Goal: Task Accomplishment & Management: Use online tool/utility

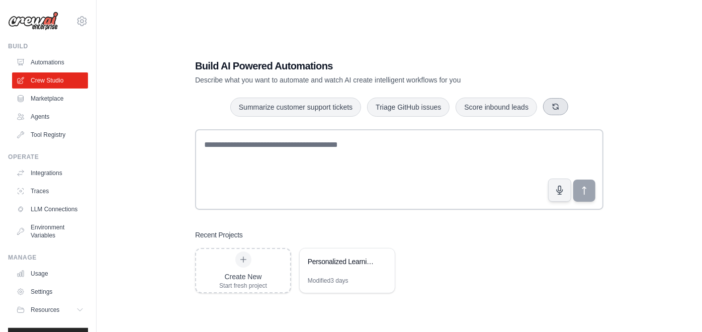
click at [563, 111] on button "button" at bounding box center [555, 106] width 25 height 17
click at [539, 109] on button "button" at bounding box center [535, 106] width 25 height 17
click at [586, 101] on div "Process invoices automatically Summarize customer support tickets Monitor websi…" at bounding box center [399, 107] width 408 height 20
click at [582, 103] on button "button" at bounding box center [575, 106] width 25 height 17
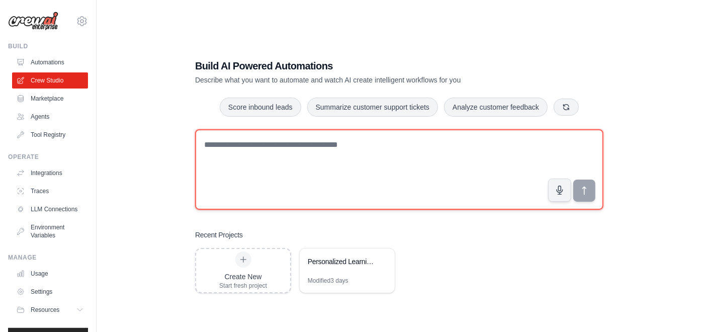
click at [471, 177] on textarea at bounding box center [399, 169] width 408 height 80
click at [440, 174] on textarea at bounding box center [399, 169] width 408 height 80
paste textarea "**********"
type textarea "**********"
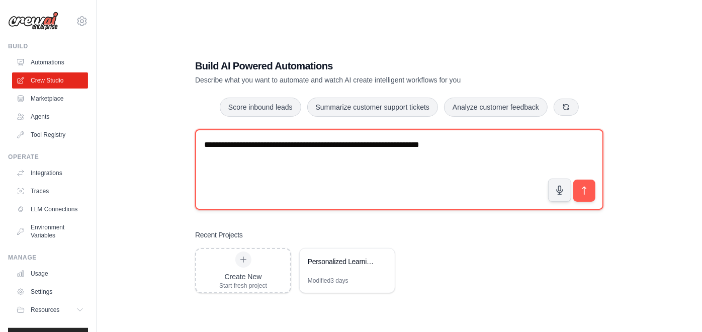
click at [484, 159] on textarea "**********" at bounding box center [399, 169] width 408 height 80
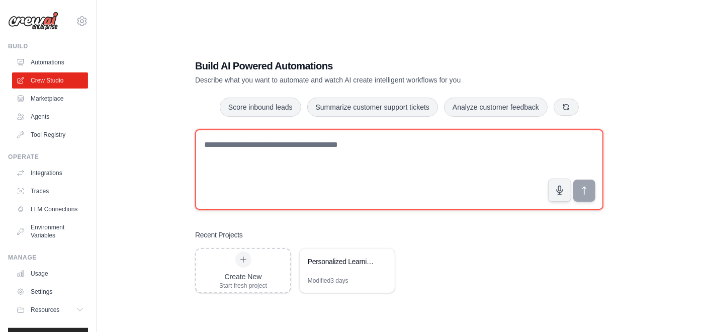
click at [377, 185] on textarea at bounding box center [399, 169] width 408 height 80
drag, startPoint x: 377, startPoint y: 185, endPoint x: 330, endPoint y: 179, distance: 47.7
click at [330, 179] on textarea at bounding box center [399, 169] width 408 height 80
click at [380, 188] on textarea at bounding box center [399, 169] width 408 height 80
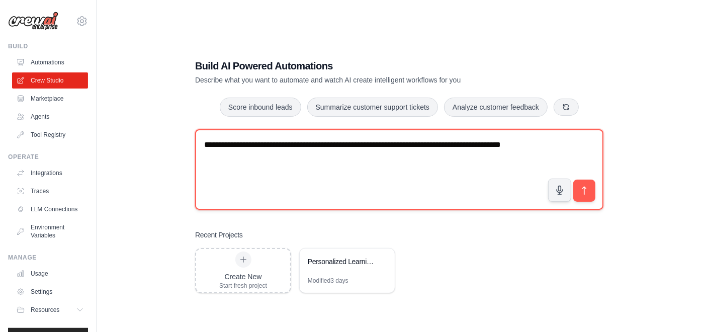
click at [459, 175] on textarea "**********" at bounding box center [399, 169] width 408 height 80
click at [422, 166] on textarea "**********" at bounding box center [399, 169] width 408 height 80
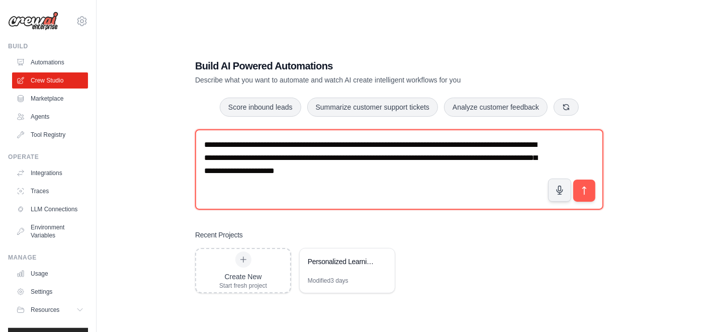
type textarea "**********"
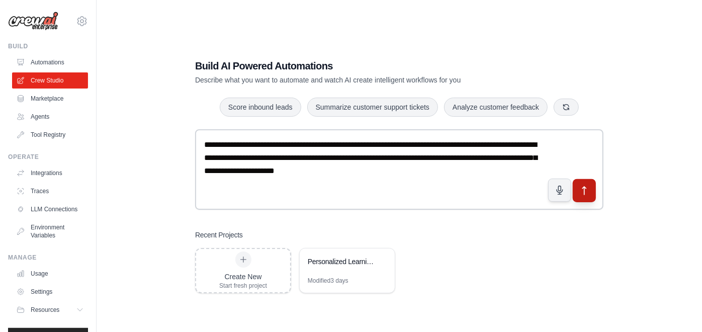
click at [587, 196] on button "submit" at bounding box center [584, 190] width 23 height 23
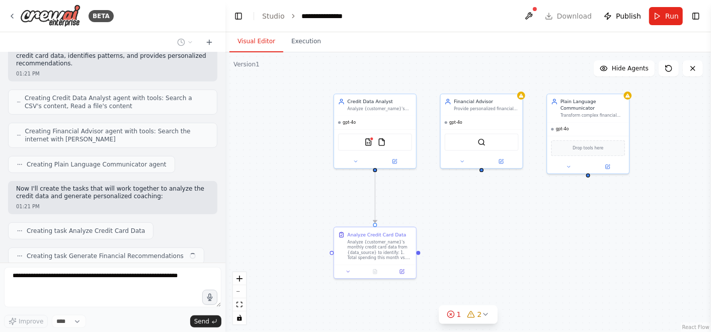
scroll to position [319, 0]
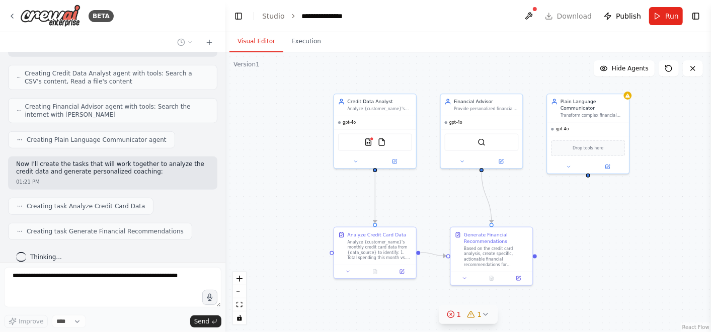
click at [482, 315] on icon at bounding box center [485, 314] width 8 height 8
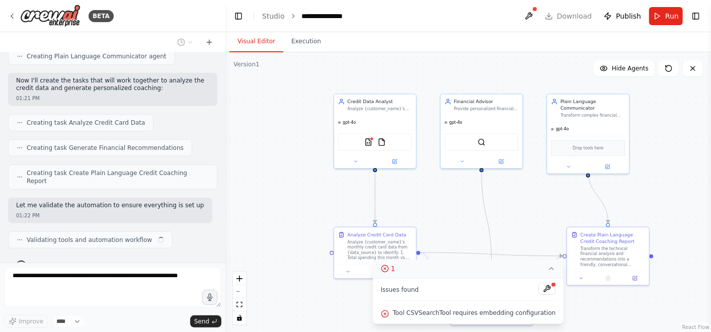
scroll to position [410, 0]
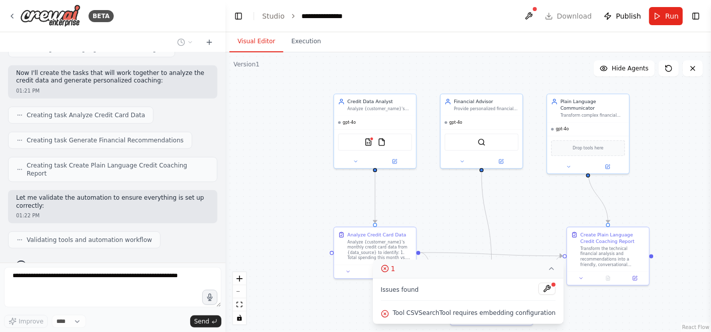
click at [654, 194] on div ".deletable-edge-delete-btn { width: 20px; height: 20px; border: 0px solid #ffff…" at bounding box center [467, 192] width 485 height 280
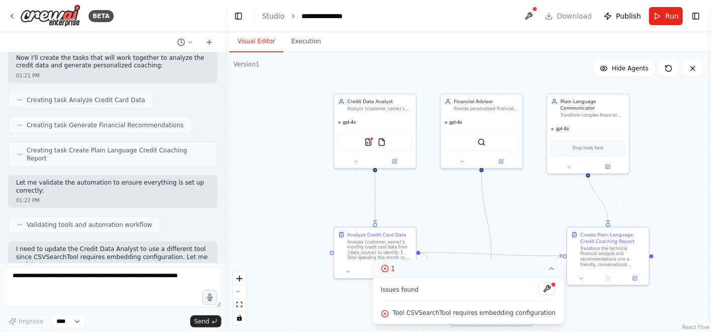
scroll to position [433, 0]
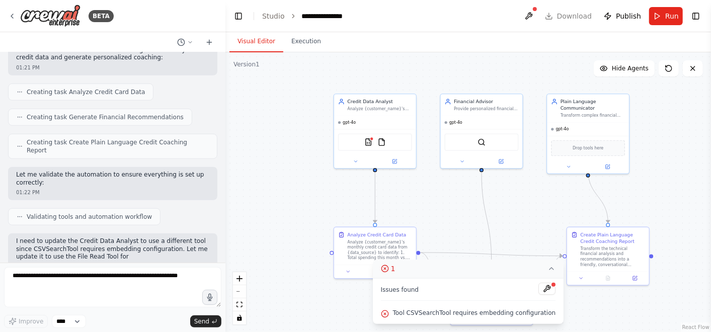
click at [388, 267] on circle at bounding box center [384, 268] width 7 height 7
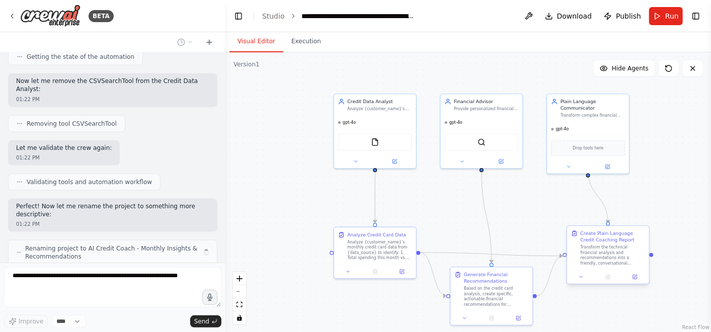
scroll to position [708, 0]
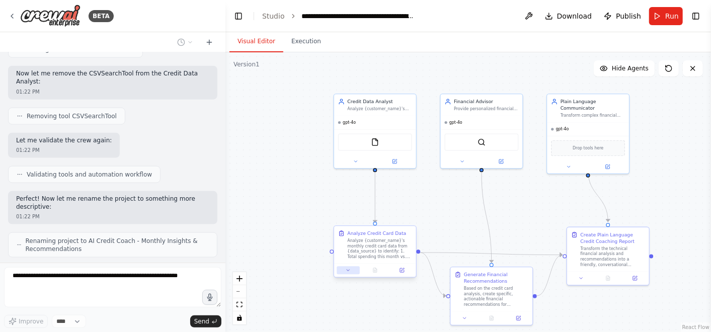
click at [348, 273] on button at bounding box center [347, 270] width 23 height 8
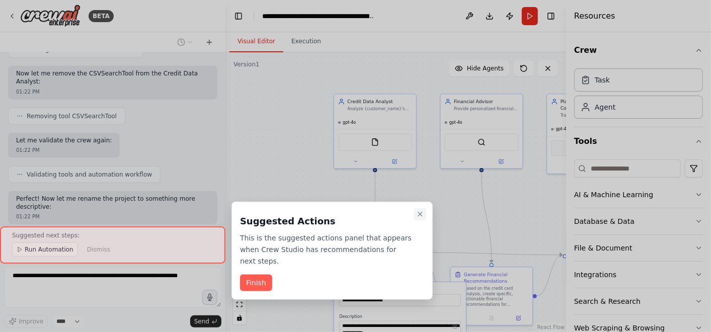
click at [420, 211] on icon "Close walkthrough" at bounding box center [420, 214] width 8 height 8
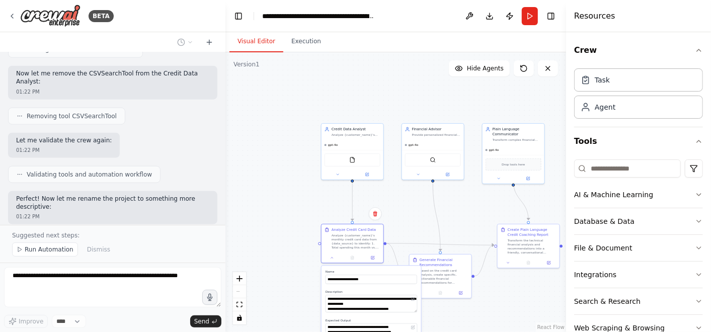
click at [519, 295] on div ".deletable-edge-delete-btn { width: 20px; height: 20px; border: 0px solid #ffff…" at bounding box center [395, 192] width 340 height 280
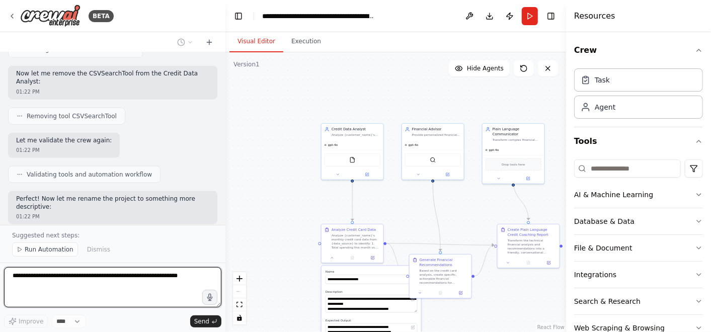
click at [177, 274] on textarea at bounding box center [112, 287] width 217 height 40
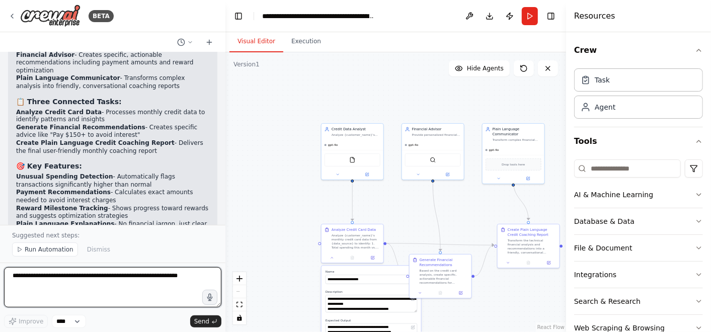
click at [185, 273] on textarea at bounding box center [112, 287] width 217 height 40
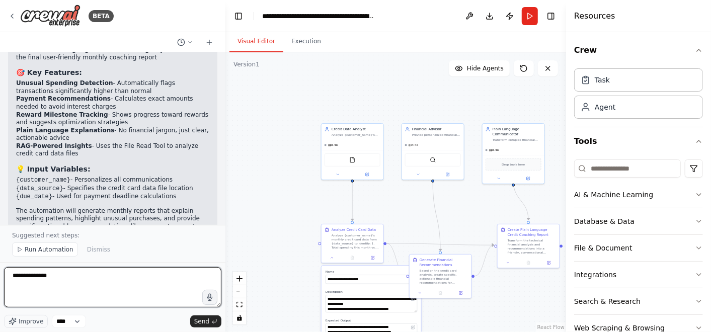
scroll to position [1101, 0]
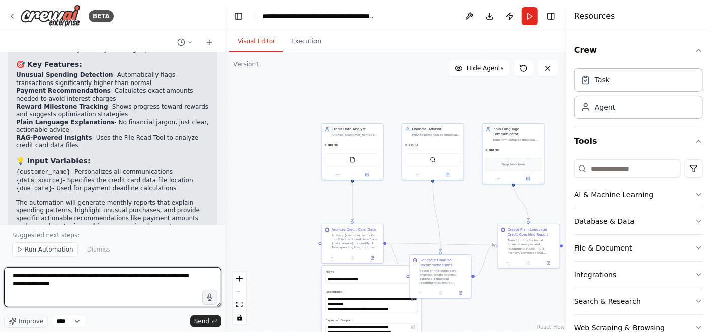
type textarea "**********"
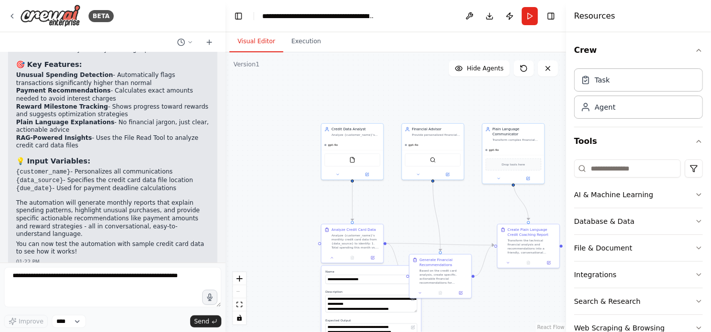
scroll to position [1132, 0]
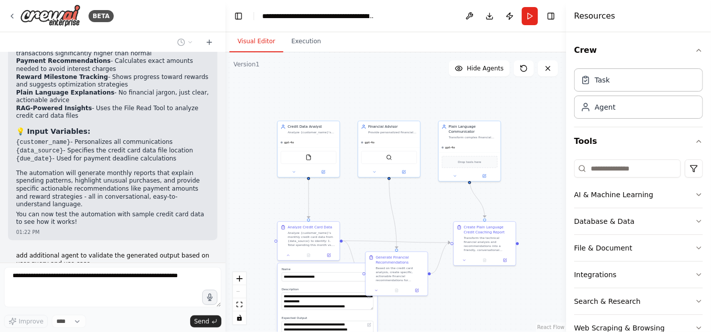
drag, startPoint x: 360, startPoint y: 94, endPoint x: 311, endPoint y: 91, distance: 48.8
click at [311, 91] on div ".deletable-edge-delete-btn { width: 20px; height: 20px; border: 0px solid #ffff…" at bounding box center [395, 192] width 340 height 280
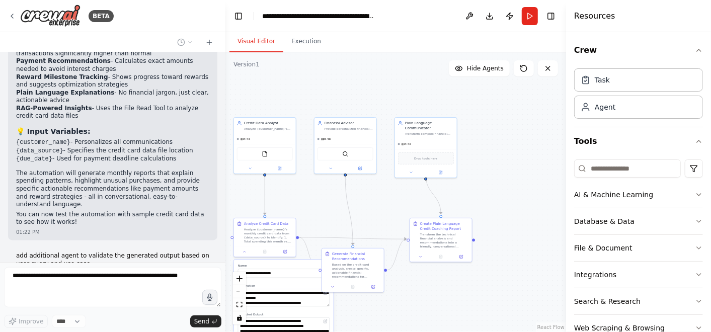
drag, startPoint x: 360, startPoint y: 87, endPoint x: 322, endPoint y: 83, distance: 37.9
click at [322, 83] on div ".deletable-edge-delete-btn { width: 20px; height: 20px; border: 0px solid #ffff…" at bounding box center [395, 192] width 340 height 280
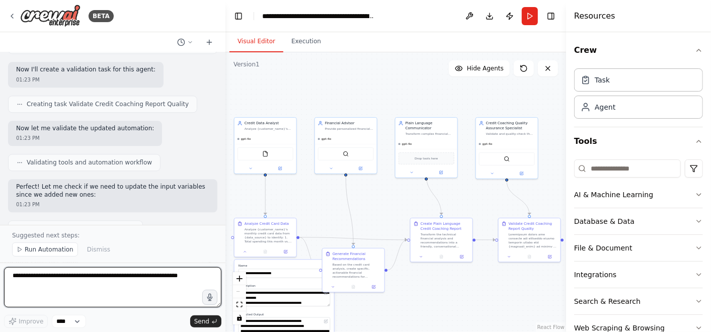
scroll to position [1467, 0]
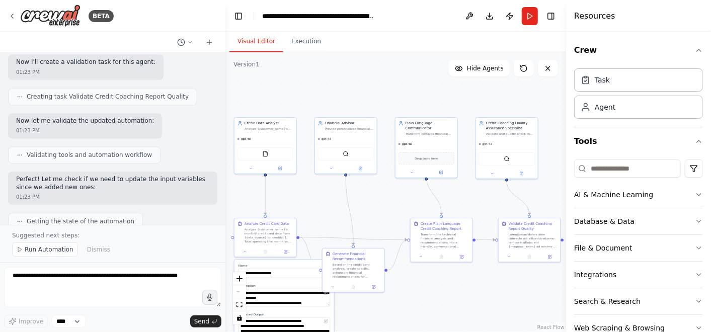
click at [448, 289] on div ".deletable-edge-delete-btn { width: 20px; height: 20px; border: 0px solid #ffff…" at bounding box center [395, 192] width 340 height 280
click at [444, 296] on div ".deletable-edge-delete-btn { width: 20px; height: 20px; border: 0px solid #ffff…" at bounding box center [395, 192] width 340 height 280
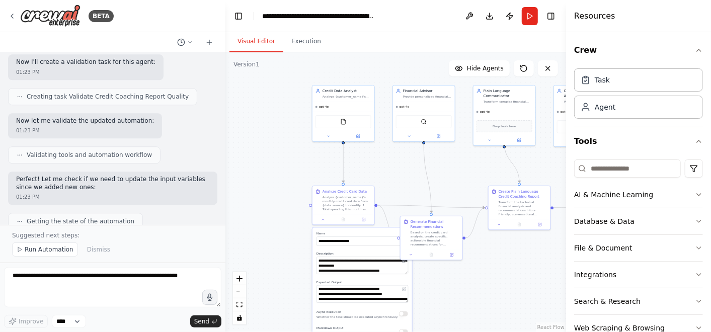
drag, startPoint x: 358, startPoint y: 191, endPoint x: 416, endPoint y: 147, distance: 73.0
click at [416, 147] on div ".deletable-edge-delete-btn { width: 20px; height: 20px; border: 0px solid #ffff…" at bounding box center [395, 192] width 340 height 280
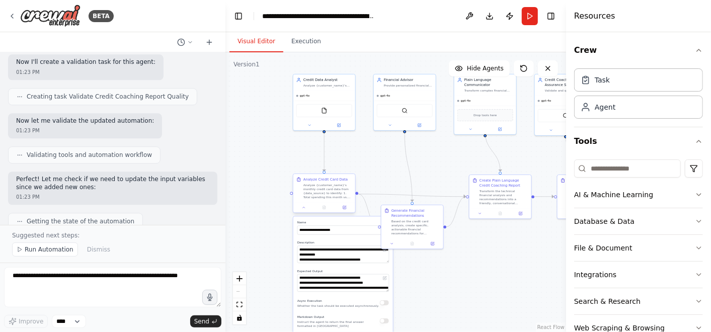
click at [306, 212] on div at bounding box center [324, 207] width 62 height 11
click at [304, 209] on button at bounding box center [303, 207] width 17 height 6
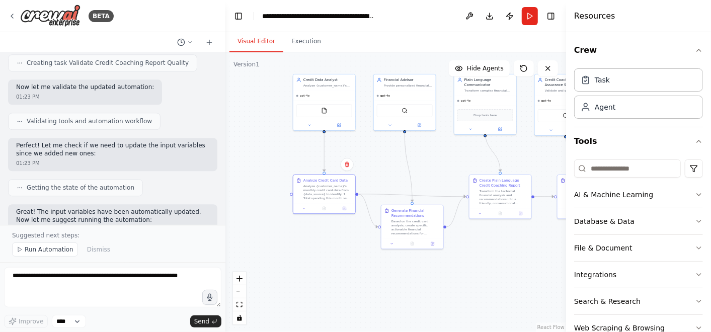
click at [416, 281] on div ".deletable-edge-delete-btn { width: 20px; height: 20px; border: 0px solid #ffff…" at bounding box center [395, 192] width 340 height 280
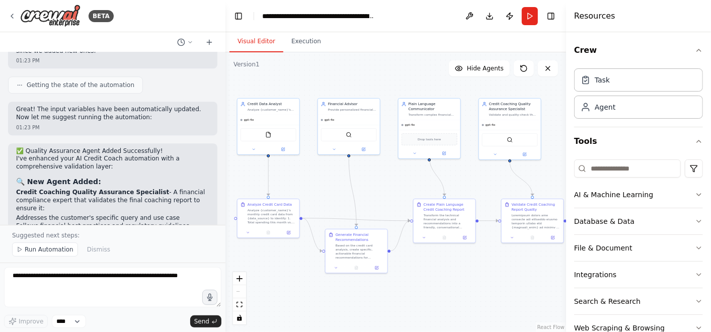
drag, startPoint x: 474, startPoint y: 266, endPoint x: 417, endPoint y: 290, distance: 61.3
click at [417, 290] on div ".deletable-edge-delete-btn { width: 20px; height: 20px; border: 0px solid #ffff…" at bounding box center [395, 192] width 340 height 280
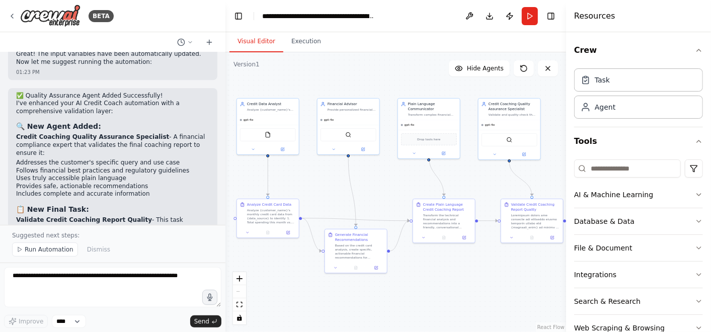
click at [578, 15] on h4 "Resources" at bounding box center [594, 16] width 41 height 12
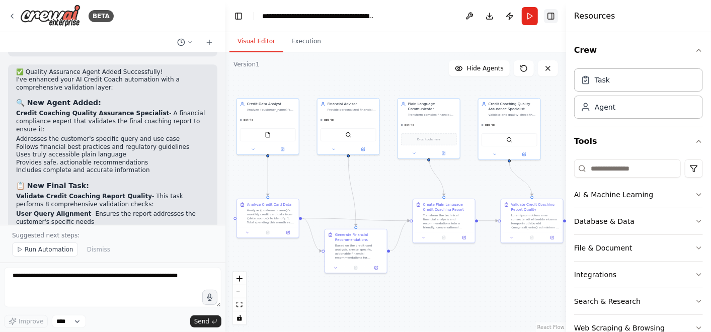
click at [553, 13] on button "Toggle Right Sidebar" at bounding box center [551, 16] width 14 height 14
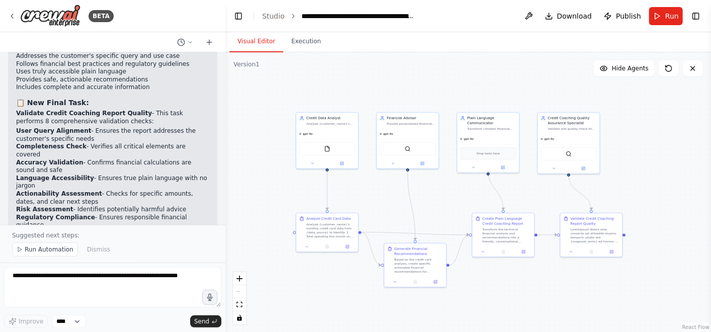
drag, startPoint x: 556, startPoint y: 118, endPoint x: 615, endPoint y: 132, distance: 60.5
click at [615, 132] on div ".deletable-edge-delete-btn { width: 20px; height: 20px; border: 0px solid #ffff…" at bounding box center [467, 192] width 485 height 280
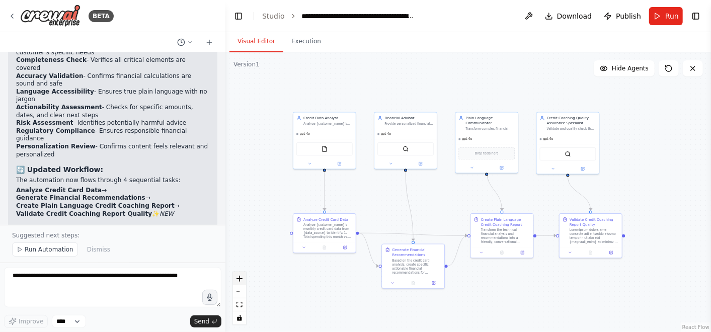
click at [242, 281] on button "zoom in" at bounding box center [239, 278] width 13 height 13
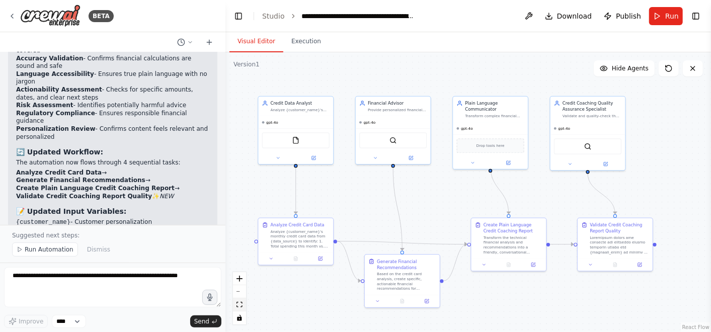
click at [242, 303] on button "fit view" at bounding box center [239, 304] width 13 height 13
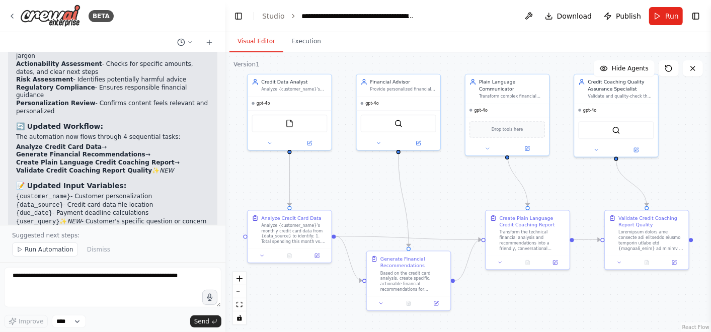
scroll to position [1903, 0]
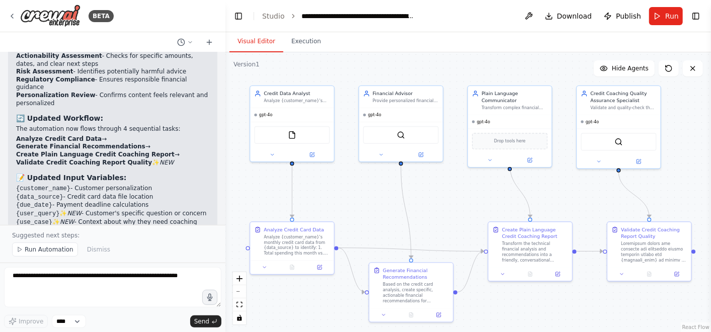
drag, startPoint x: 703, startPoint y: 146, endPoint x: 706, endPoint y: 158, distance: 12.0
click at [706, 158] on div ".deletable-edge-delete-btn { width: 20px; height: 20px; border: 0px solid #ffff…" at bounding box center [467, 192] width 485 height 280
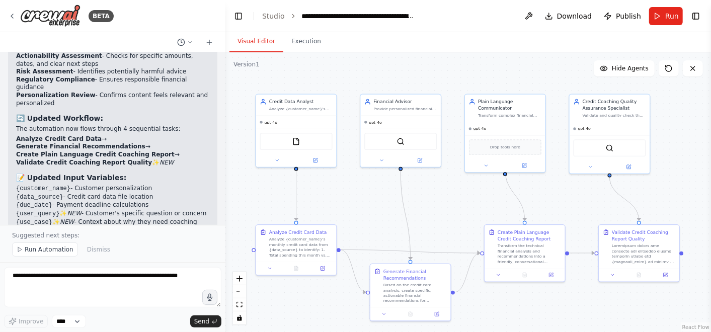
drag, startPoint x: 706, startPoint y: 158, endPoint x: 694, endPoint y: 162, distance: 12.4
click at [694, 162] on div ".deletable-edge-delete-btn { width: 20px; height: 20px; border: 0px solid #ffff…" at bounding box center [467, 192] width 485 height 280
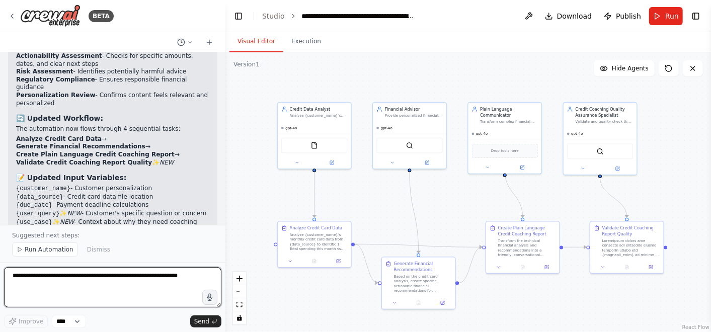
click at [120, 290] on textarea at bounding box center [112, 287] width 217 height 40
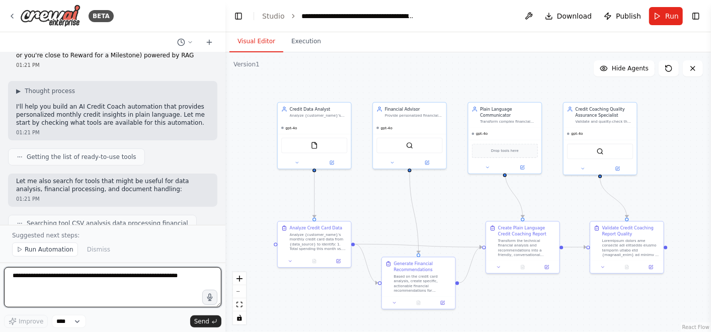
scroll to position [0, 0]
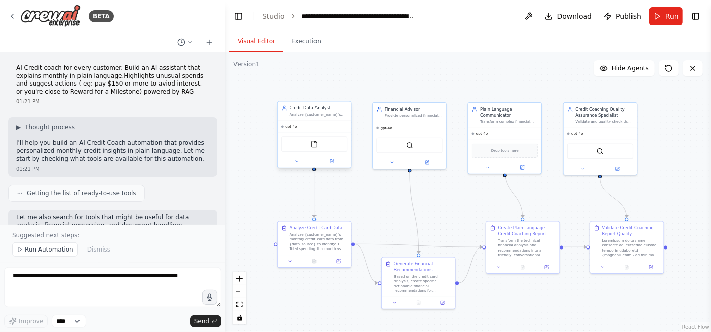
click at [323, 121] on div "gpt-4o" at bounding box center [314, 127] width 73 height 12
click at [311, 121] on div "gpt-4o" at bounding box center [314, 127] width 73 height 12
click at [310, 119] on div "Credit Data Analyst Analyze {customer_name}'s monthly credit card data to ident…" at bounding box center [314, 111] width 73 height 19
click at [302, 165] on div at bounding box center [314, 161] width 73 height 12
click at [299, 162] on icon at bounding box center [296, 161] width 5 height 5
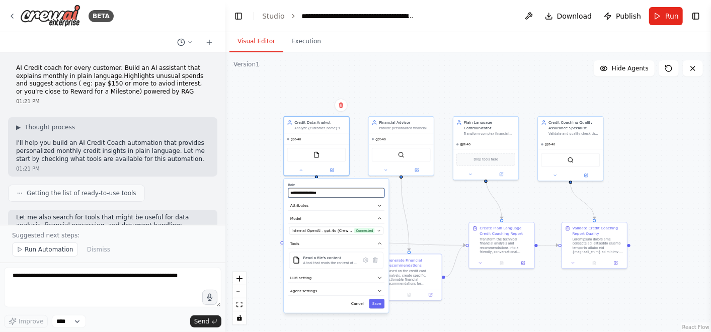
click at [332, 194] on input "**********" at bounding box center [336, 193] width 96 height 10
click at [378, 205] on icon "button" at bounding box center [380, 206] width 6 height 6
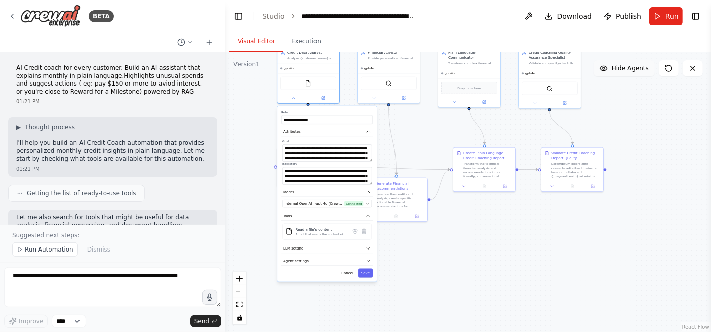
drag, startPoint x: 655, startPoint y: 147, endPoint x: 645, endPoint y: 72, distance: 75.6
click at [645, 72] on div "Version 1 Show Tools Hide Agents .deletable-edge-delete-btn { width: 20px; heig…" at bounding box center [467, 192] width 485 height 280
click at [366, 252] on div "**********" at bounding box center [327, 194] width 100 height 176
click at [369, 249] on icon "button" at bounding box center [368, 248] width 5 height 5
click at [369, 296] on icon "button" at bounding box center [368, 295] width 5 height 5
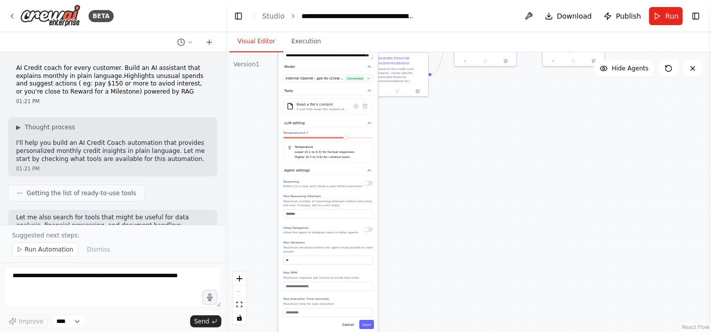
drag, startPoint x: 450, startPoint y: 254, endPoint x: 451, endPoint y: 130, distance: 124.7
click at [451, 130] on div "**********" at bounding box center [467, 192] width 485 height 280
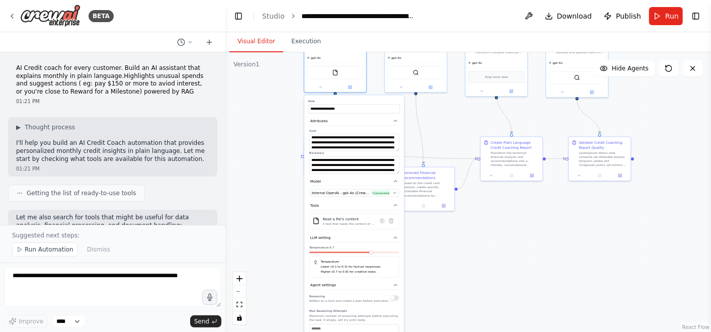
drag, startPoint x: 451, startPoint y: 130, endPoint x: 477, endPoint y: 244, distance: 117.1
click at [477, 244] on div "**********" at bounding box center [467, 192] width 485 height 280
click at [321, 88] on button at bounding box center [320, 86] width 29 height 6
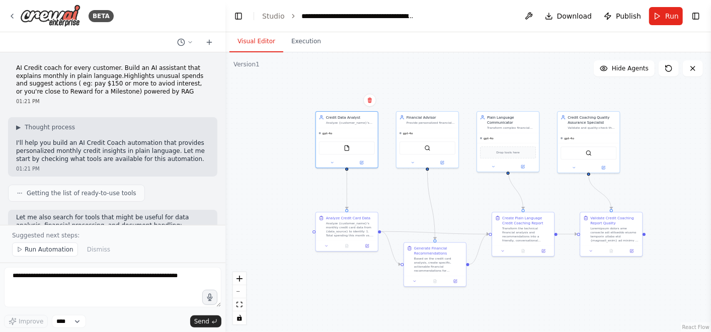
drag, startPoint x: 457, startPoint y: 116, endPoint x: 467, endPoint y: 188, distance: 72.6
click at [467, 188] on div ".deletable-edge-delete-btn { width: 20px; height: 20px; border: 0px solid #ffff…" at bounding box center [467, 192] width 485 height 280
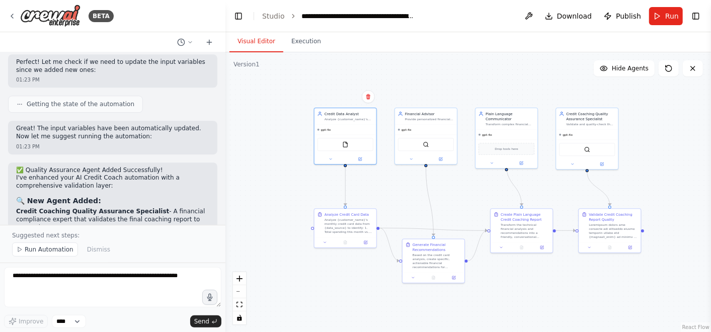
scroll to position [1903, 0]
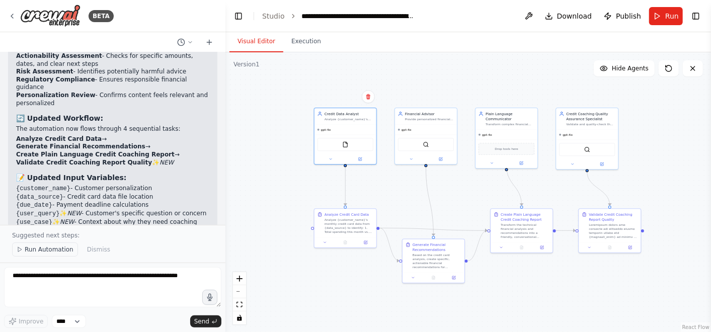
click at [40, 244] on button "Run Automation" at bounding box center [45, 249] width 66 height 14
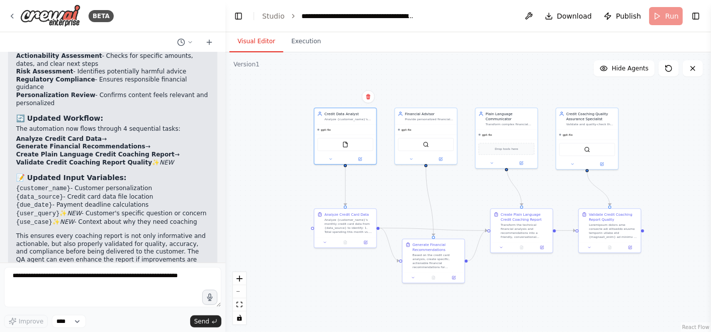
scroll to position [1866, 0]
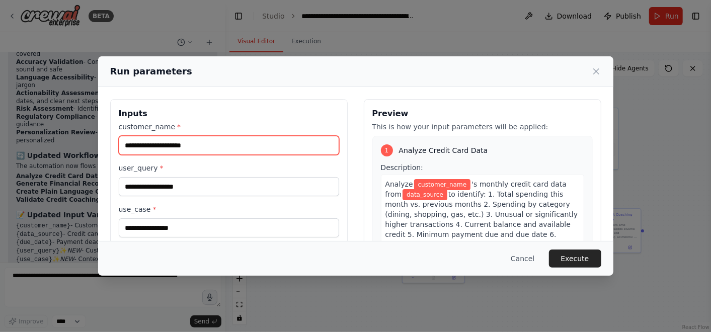
click at [224, 145] on input "customer_name *" at bounding box center [229, 145] width 220 height 19
type input "******"
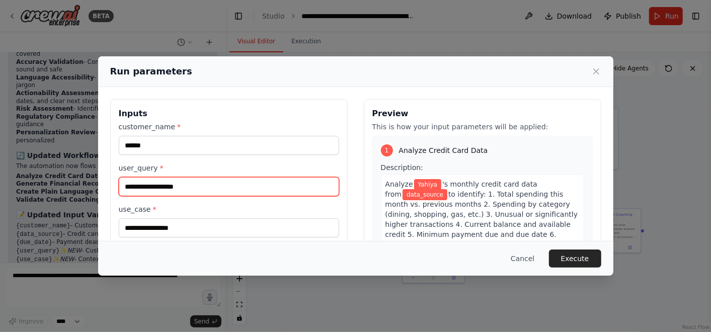
click at [210, 188] on input "user_query *" at bounding box center [229, 186] width 220 height 19
type input "**********"
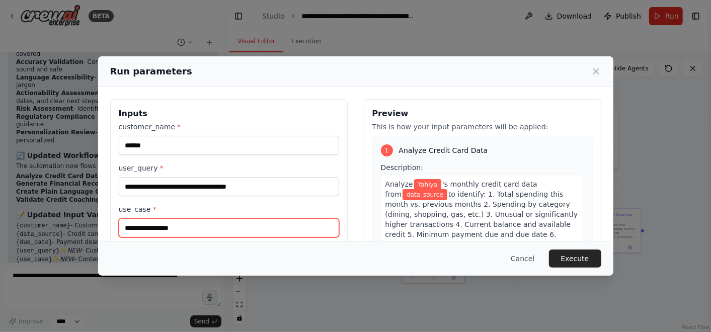
click at [206, 225] on input "use_case *" at bounding box center [229, 227] width 220 height 19
type input "**********"
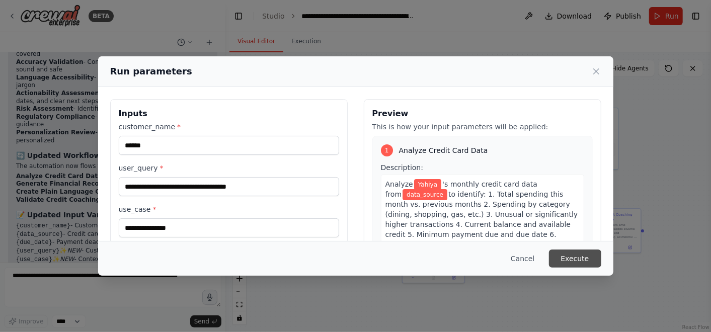
click at [578, 258] on button "Execute" at bounding box center [575, 258] width 52 height 18
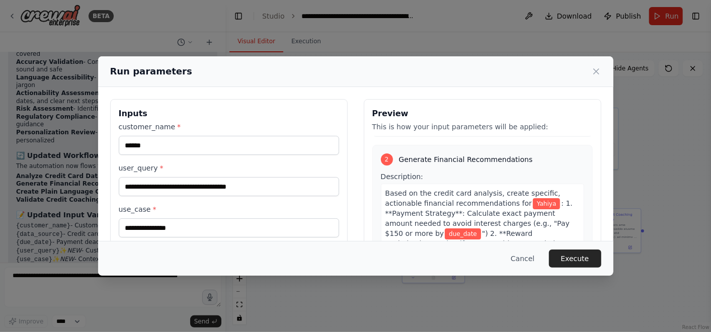
scroll to position [126, 0]
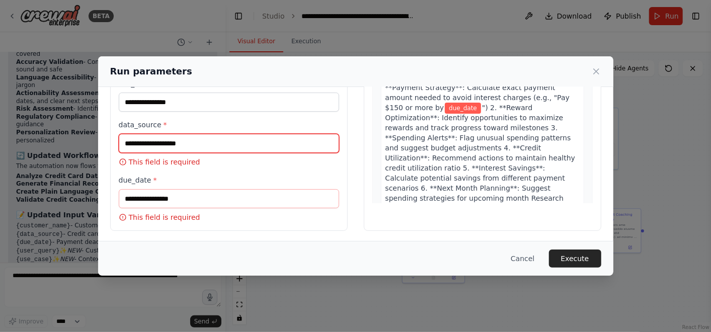
click at [259, 146] on input "data_source *" at bounding box center [229, 143] width 220 height 19
click at [178, 136] on input "data_source *" at bounding box center [229, 143] width 220 height 19
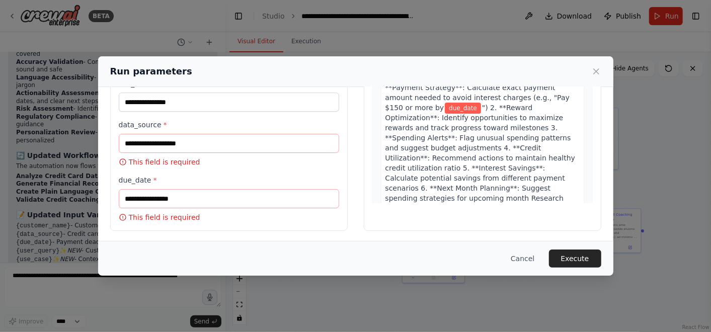
click at [155, 122] on label "data_source *" at bounding box center [229, 125] width 220 height 10
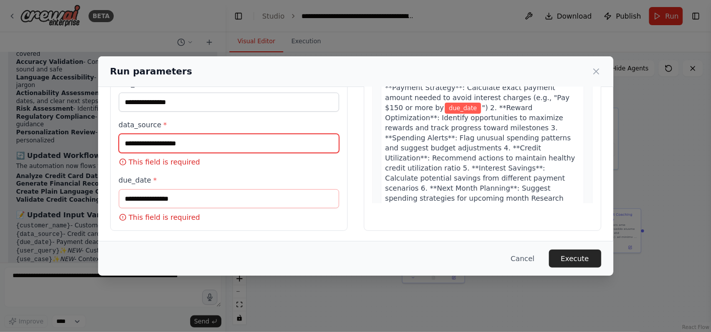
click at [155, 134] on input "data_source *" at bounding box center [229, 143] width 220 height 19
click at [161, 137] on input "data_source *" at bounding box center [229, 143] width 220 height 19
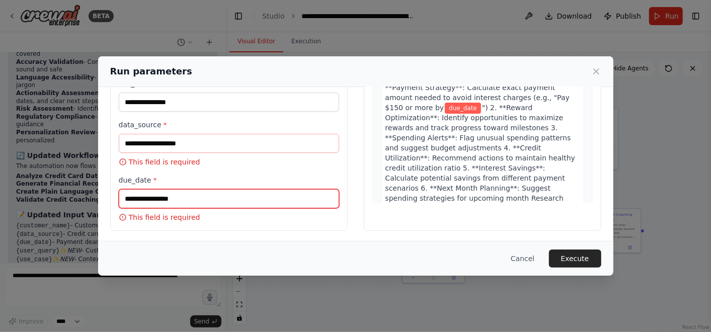
click at [186, 202] on input "due_date *" at bounding box center [229, 198] width 220 height 19
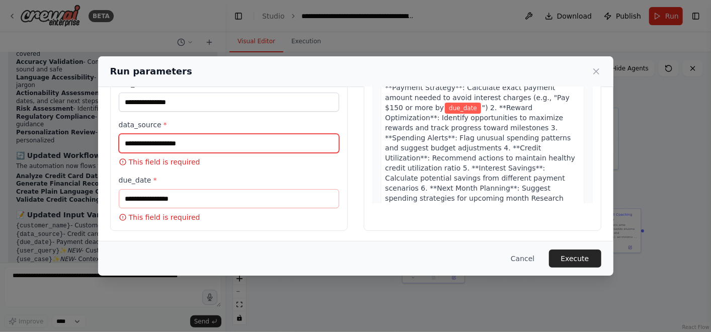
click at [188, 138] on input "data_source *" at bounding box center [229, 143] width 220 height 19
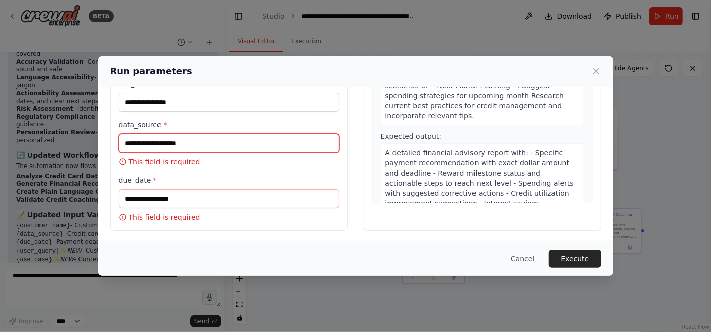
scroll to position [383, 0]
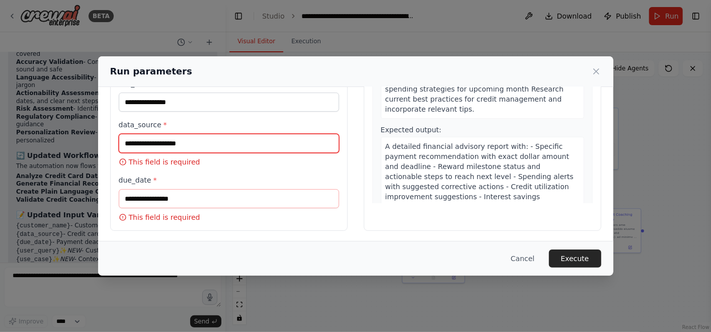
click at [235, 142] on input "data_source *" at bounding box center [229, 143] width 220 height 19
drag, startPoint x: 235, startPoint y: 142, endPoint x: 207, endPoint y: 141, distance: 28.7
click at [207, 141] on input "data_source *" at bounding box center [229, 143] width 220 height 19
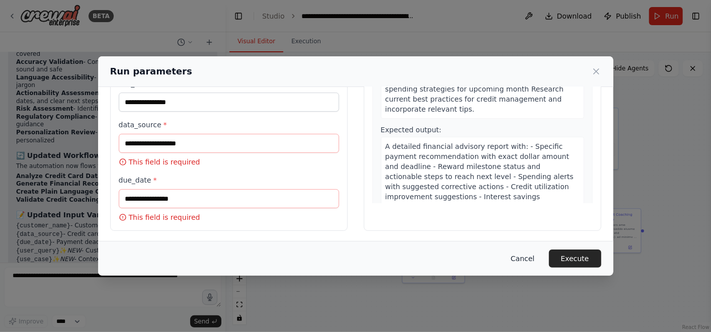
click at [535, 259] on button "Cancel" at bounding box center [522, 258] width 40 height 18
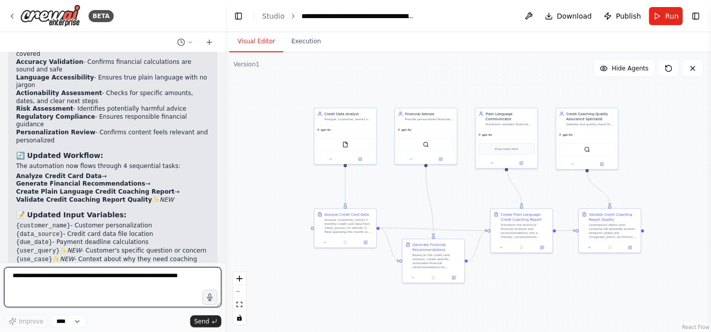
click at [171, 275] on textarea at bounding box center [112, 287] width 217 height 40
type textarea "*"
type textarea "**********"
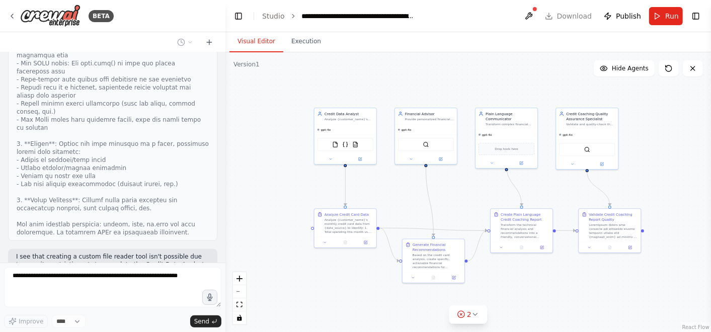
scroll to position [2508, 0]
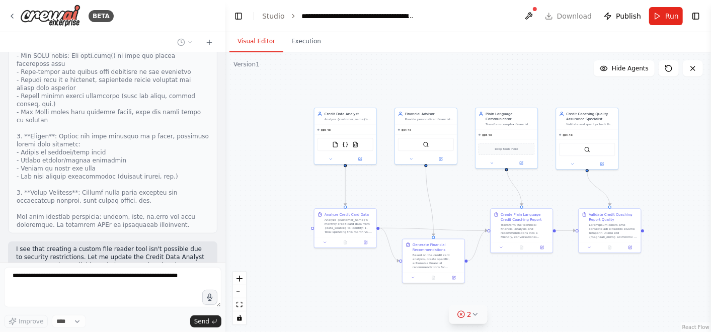
click at [474, 312] on icon at bounding box center [475, 314] width 8 height 8
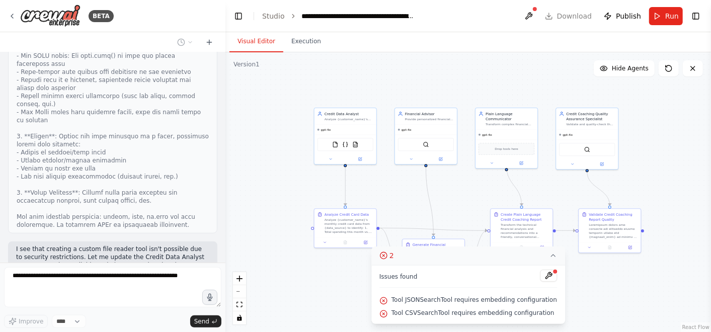
click at [387, 259] on icon at bounding box center [383, 255] width 8 height 8
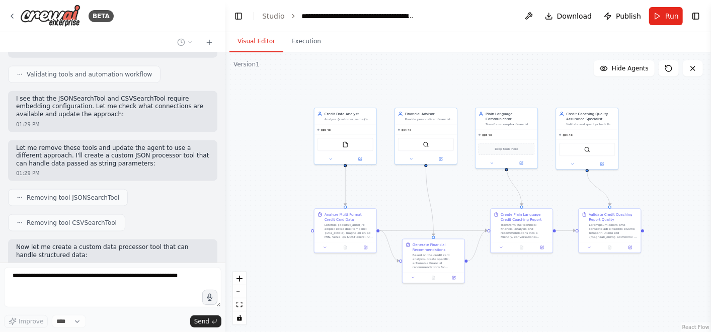
scroll to position [3209, 0]
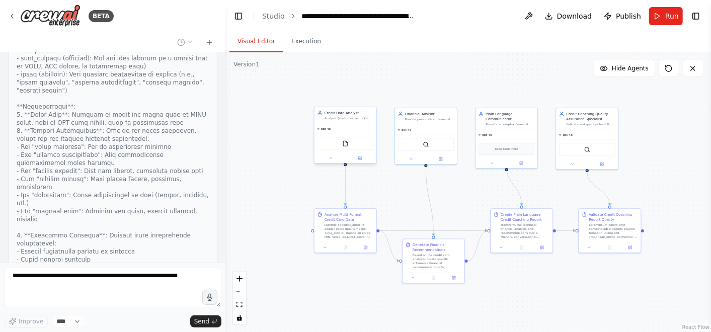
click at [350, 142] on div "FileReadTool" at bounding box center [345, 143] width 56 height 13
click at [348, 144] on img at bounding box center [345, 143] width 6 height 6
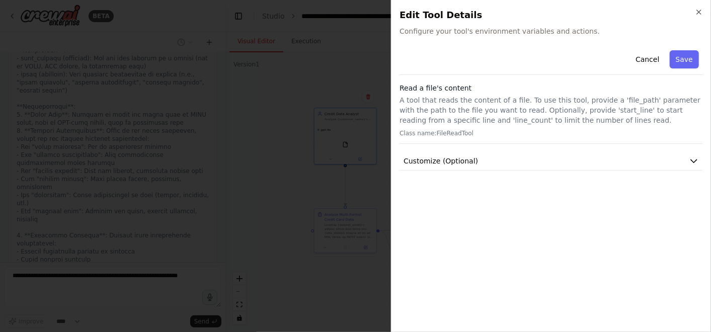
click at [691, 19] on h2 "Edit Tool Details" at bounding box center [550, 15] width 303 height 14
click at [698, 14] on icon "button" at bounding box center [699, 12] width 8 height 8
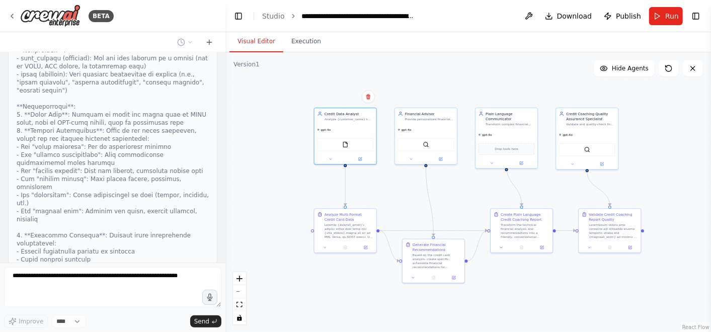
click at [464, 70] on div ".deletable-edge-delete-btn { width: 20px; height: 20px; border: 0px solid #ffff…" at bounding box center [467, 192] width 485 height 280
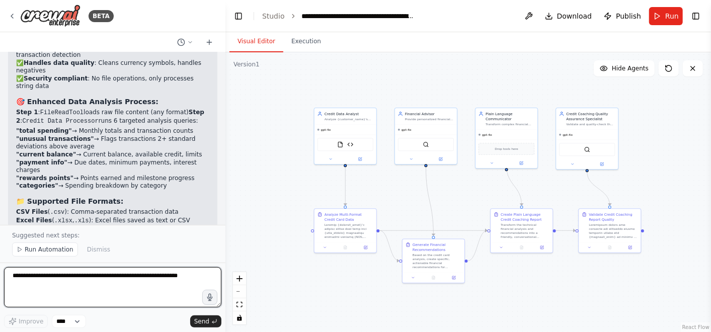
scroll to position [4085, 0]
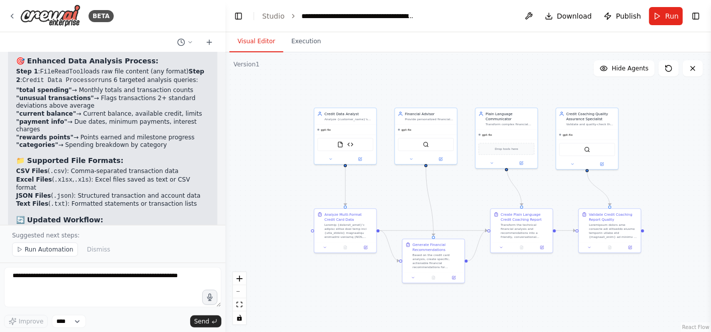
drag, startPoint x: 13, startPoint y: 101, endPoint x: 158, endPoint y: 119, distance: 146.4
click at [158, 119] on div "✅ Multi-Format Data Loading Successfully Added! Your AI Credit Coach automation…" at bounding box center [112, 168] width 209 height 488
copy code "Date,Amount,Category,Merchant 2024-01-15,45.67,dining,Restaurant ABC 2024-01-16…"
click at [36, 250] on span "Run Automation" at bounding box center [49, 249] width 49 height 8
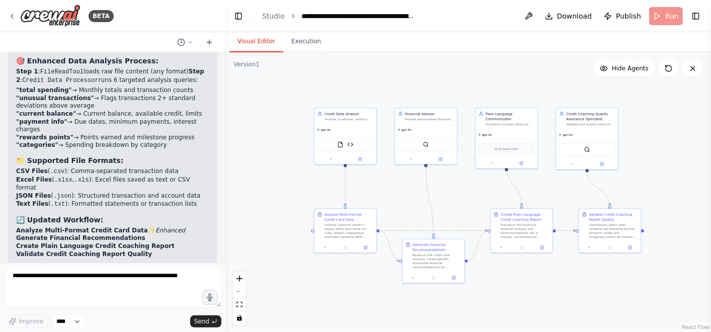
scroll to position [4048, 0]
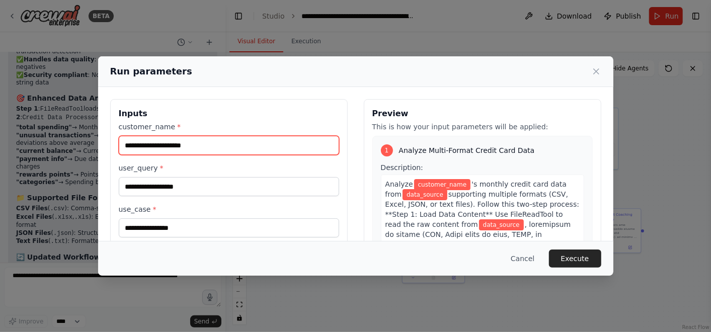
click at [201, 140] on input "customer_name *" at bounding box center [229, 145] width 220 height 19
type input "******"
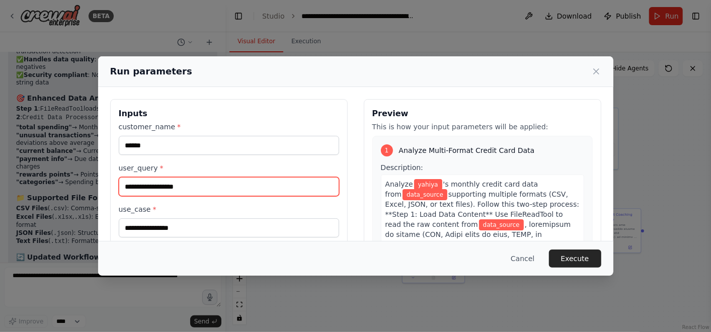
click at [191, 185] on input "user_query *" at bounding box center [229, 186] width 220 height 19
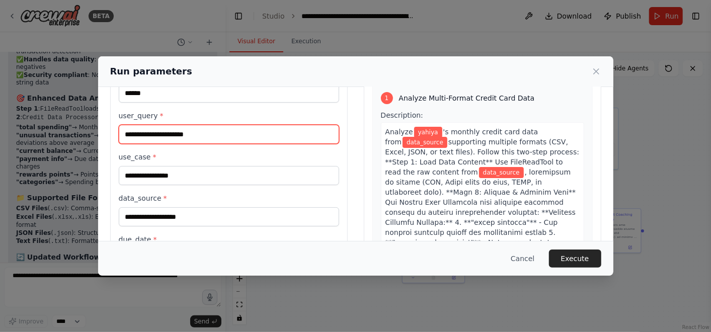
scroll to position [53, 0]
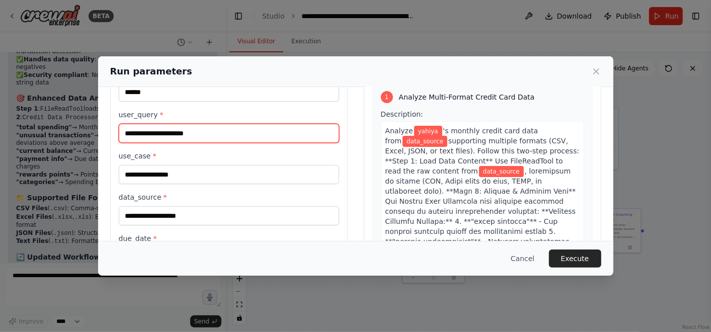
type input "**********"
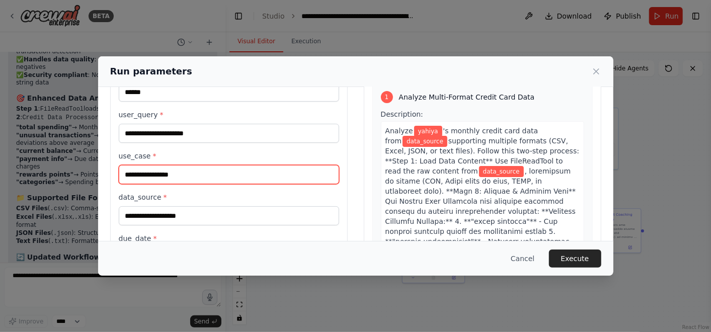
click at [178, 174] on input "use_case *" at bounding box center [229, 174] width 220 height 19
type input "**********"
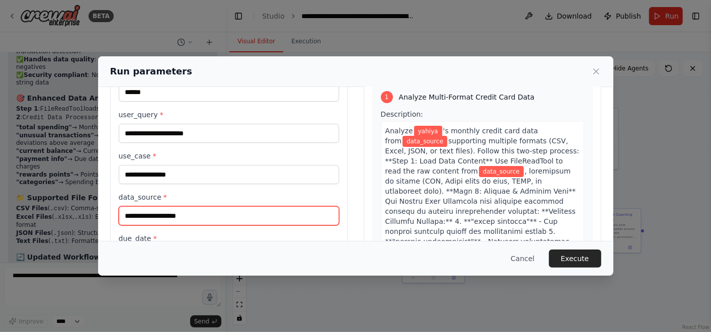
click at [184, 215] on input "data_source *" at bounding box center [229, 215] width 220 height 19
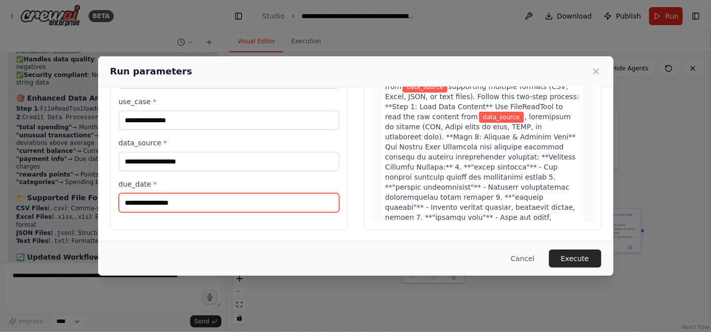
click at [179, 204] on input "due_date *" at bounding box center [229, 202] width 220 height 19
type input "**********"
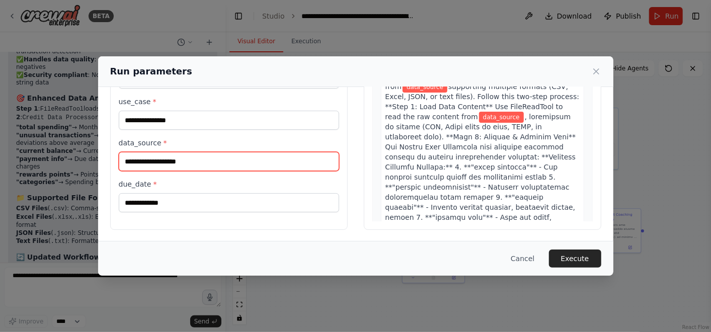
click at [185, 156] on input "data_source *" at bounding box center [229, 161] width 220 height 19
drag, startPoint x: 185, startPoint y: 156, endPoint x: 154, endPoint y: 165, distance: 32.5
click at [154, 165] on input "data_source *" at bounding box center [229, 161] width 220 height 19
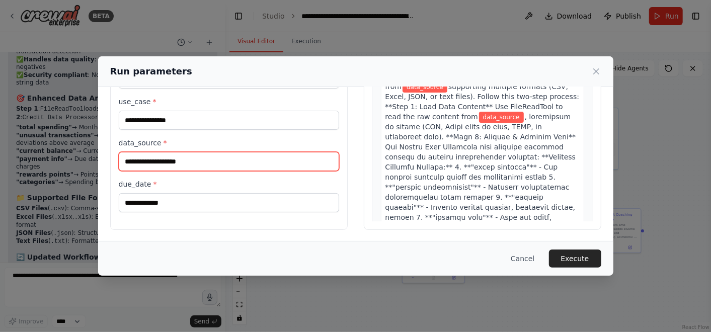
click at [154, 165] on input "data_source *" at bounding box center [229, 161] width 220 height 19
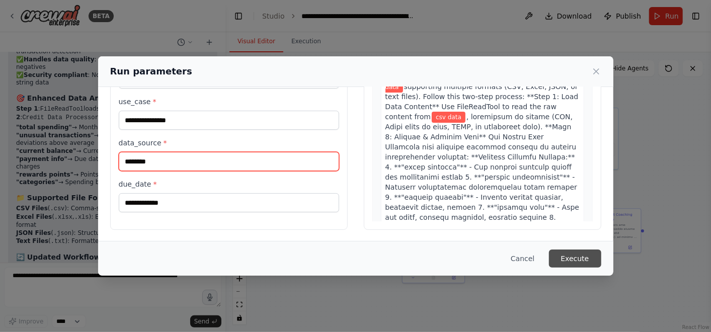
type input "********"
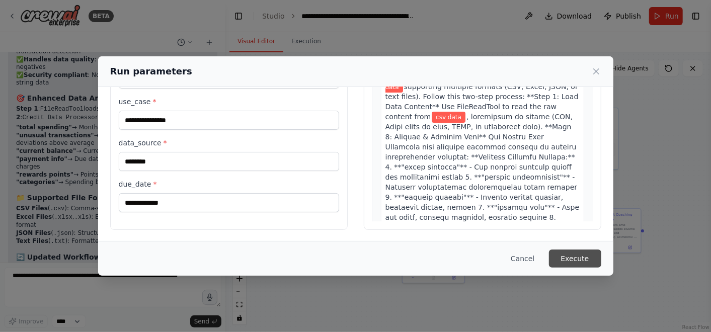
click at [568, 264] on button "Execute" at bounding box center [575, 258] width 52 height 18
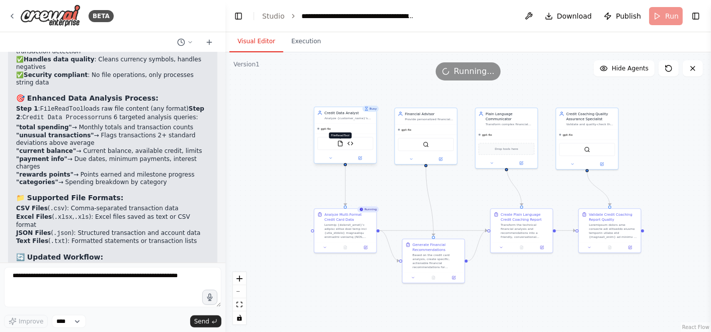
click at [341, 141] on img at bounding box center [340, 143] width 6 height 6
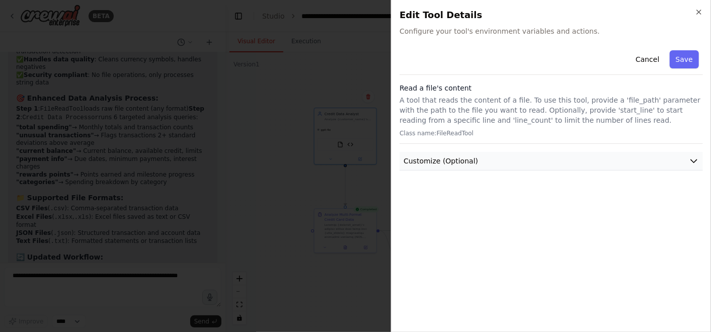
click at [698, 159] on icon "button" at bounding box center [694, 161] width 10 height 10
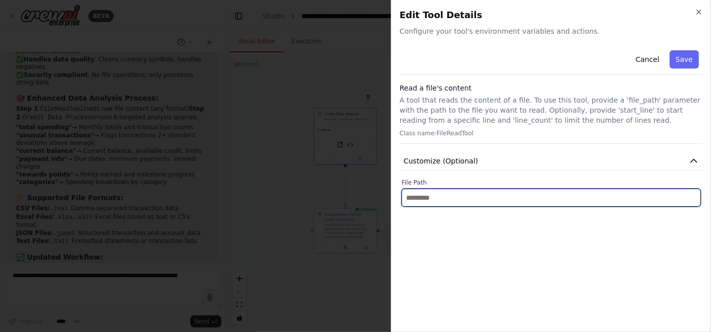
click at [632, 190] on input "text" at bounding box center [550, 198] width 299 height 18
click at [521, 197] on input "text" at bounding box center [550, 198] width 299 height 18
paste input "**********"
type input "**********"
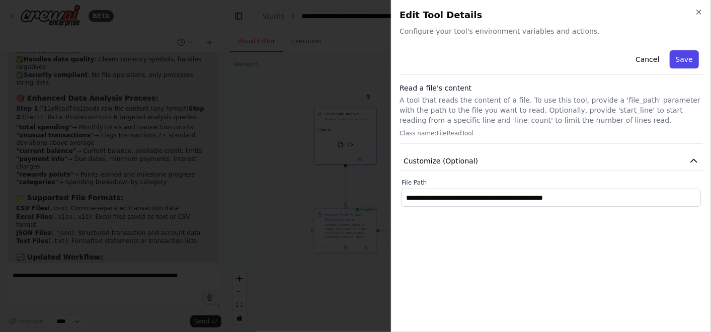
click at [686, 58] on button "Save" at bounding box center [683, 59] width 29 height 18
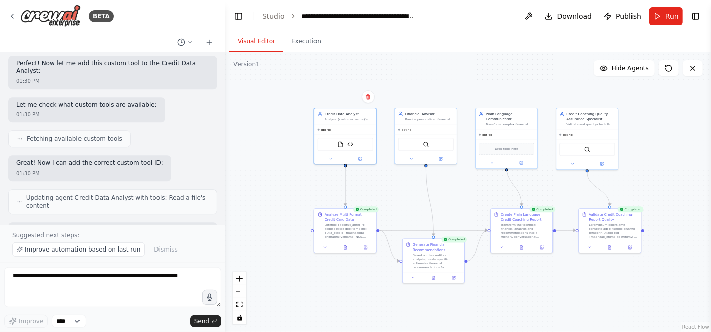
scroll to position [4085, 0]
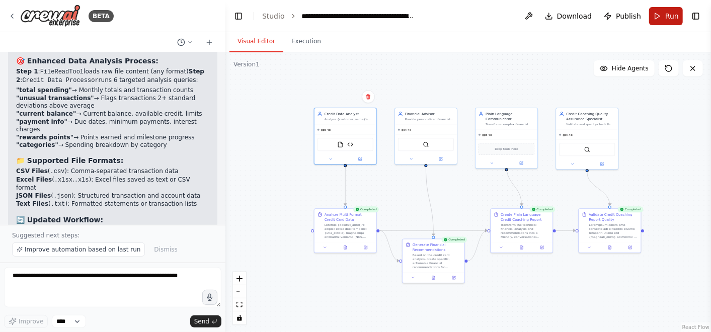
click at [660, 11] on button "Run" at bounding box center [666, 16] width 34 height 18
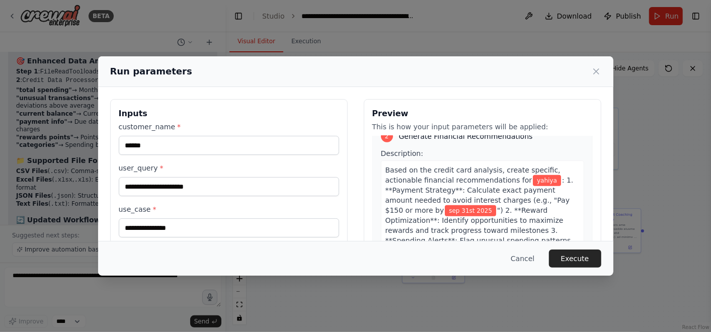
scroll to position [630, 0]
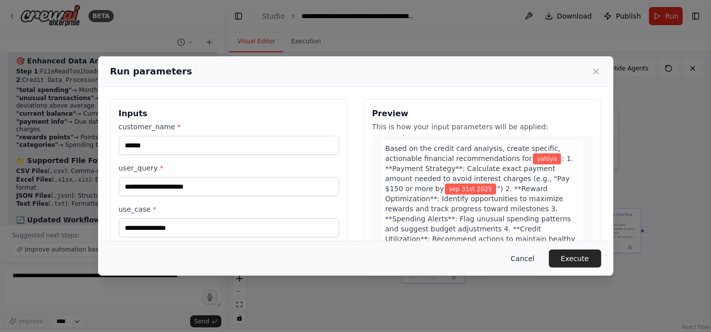
click at [532, 260] on button "Cancel" at bounding box center [522, 258] width 40 height 18
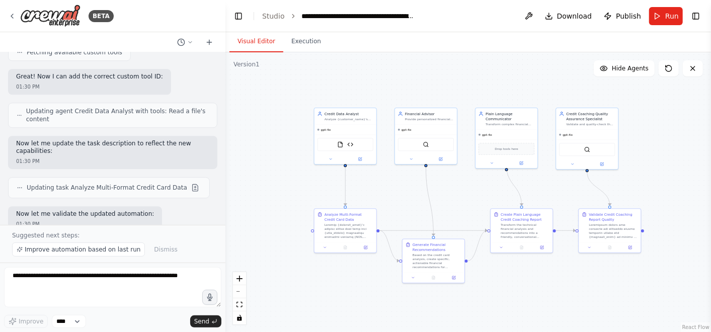
scroll to position [3710, 0]
click at [627, 22] on button "Publish" at bounding box center [621, 16] width 45 height 18
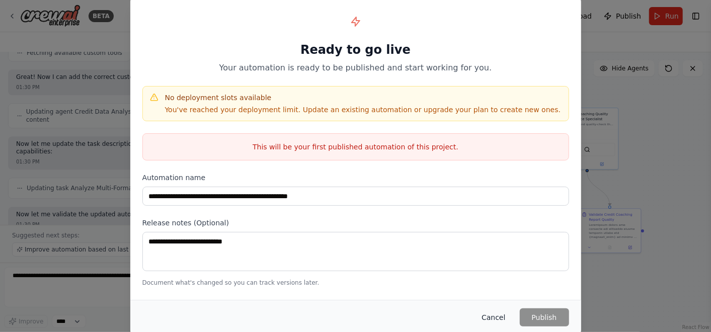
click at [497, 311] on button "Cancel" at bounding box center [493, 317] width 40 height 18
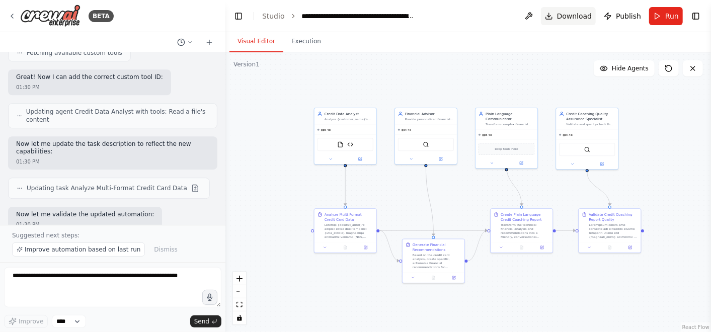
click at [583, 17] on span "Download" at bounding box center [574, 16] width 35 height 10
